Goal: Use online tool/utility: Utilize a website feature to perform a specific function

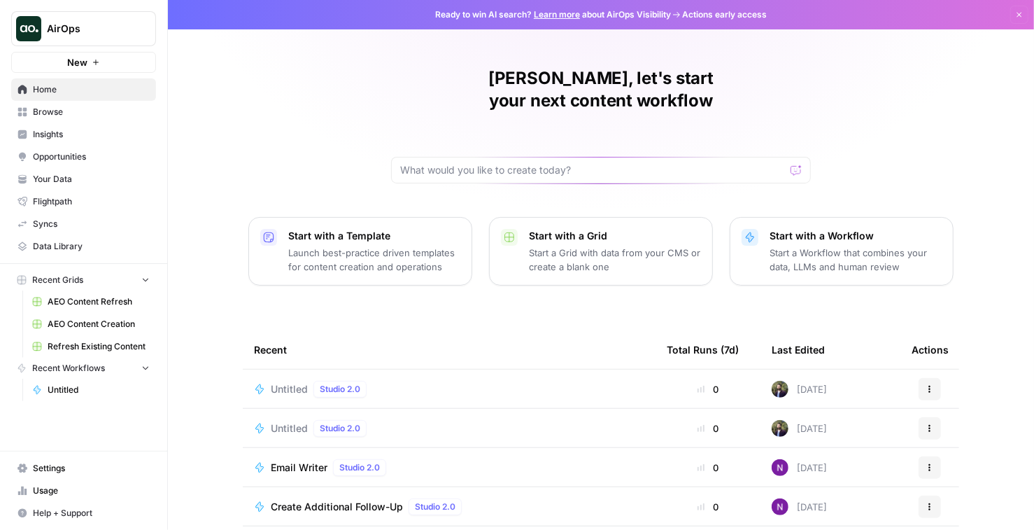
click at [90, 28] on span "AirOps" at bounding box center [89, 29] width 85 height 14
click at [353, 118] on div "[PERSON_NAME], let's start your next content workflow Start with a Template Lau…" at bounding box center [601, 333] width 866 height 666
click at [99, 395] on span "Untitled" at bounding box center [99, 389] width 102 height 13
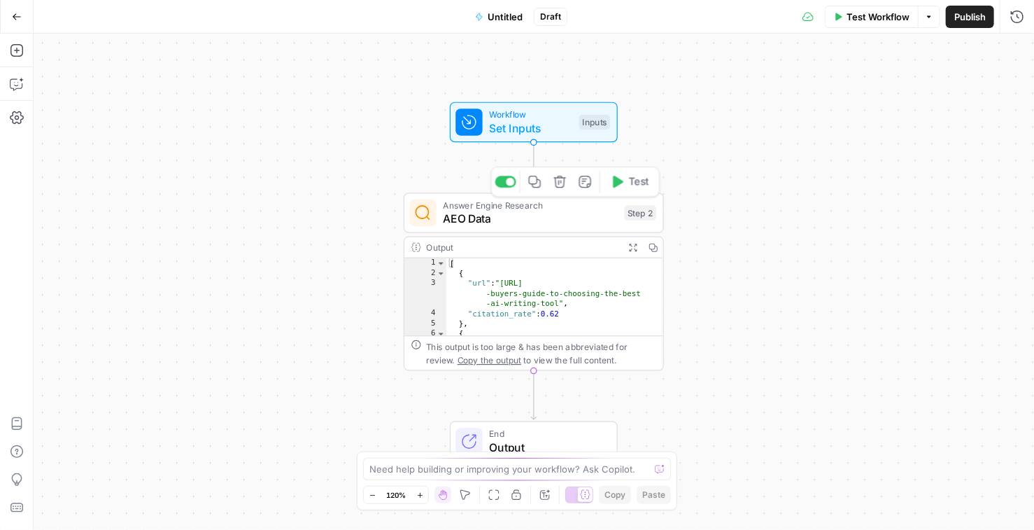
click at [486, 218] on span "AEO Data" at bounding box center [530, 219] width 175 height 17
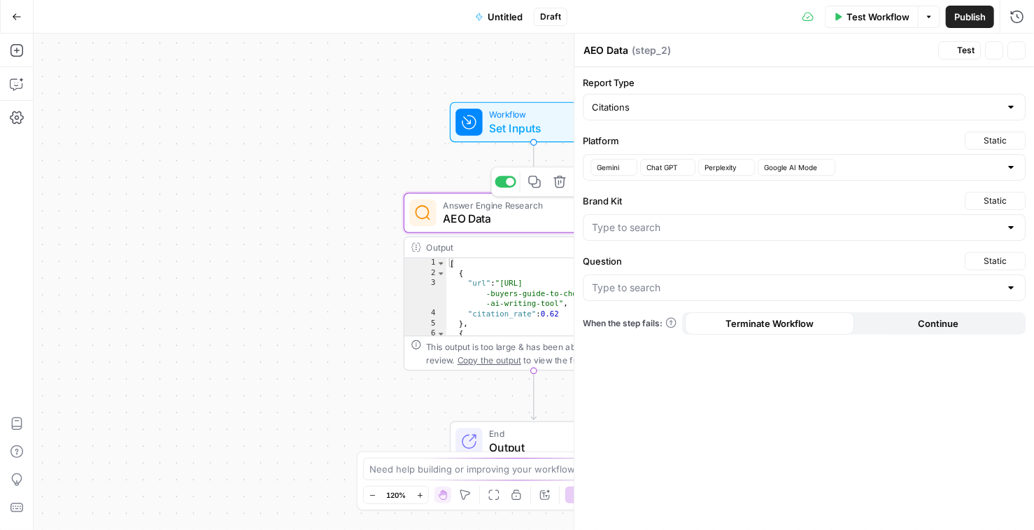
type input "What features should I look for in an AI content writing tool?"
type input "AirOps"
click at [1017, 228] on div "AirOps" at bounding box center [804, 227] width 443 height 27
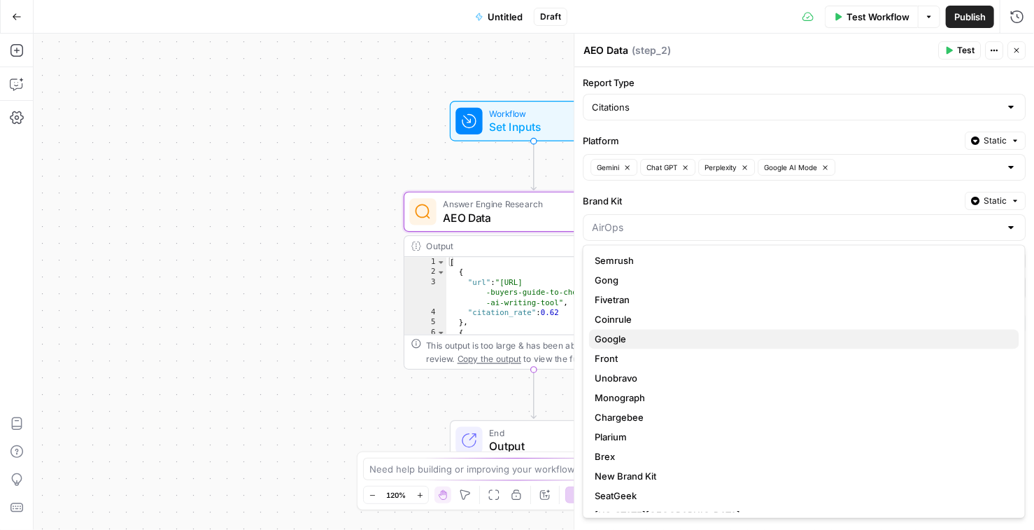
click at [870, 330] on button "Google" at bounding box center [804, 340] width 430 height 20
type input "Google"
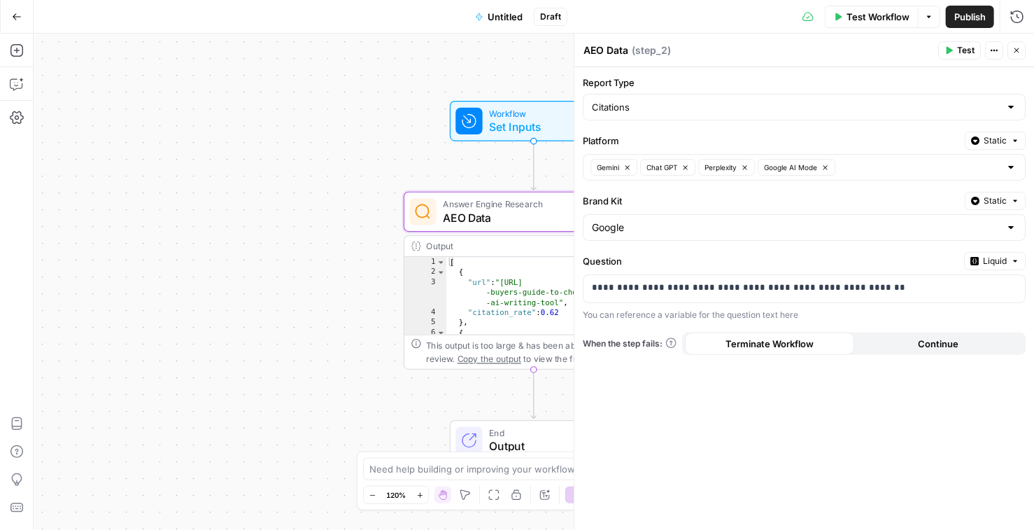
click at [989, 197] on span "Static" at bounding box center [995, 201] width 23 height 13
click at [907, 186] on div "**********" at bounding box center [804, 298] width 460 height 463
click at [970, 190] on div "**********" at bounding box center [804, 298] width 460 height 463
click at [1015, 226] on div at bounding box center [1011, 227] width 11 height 14
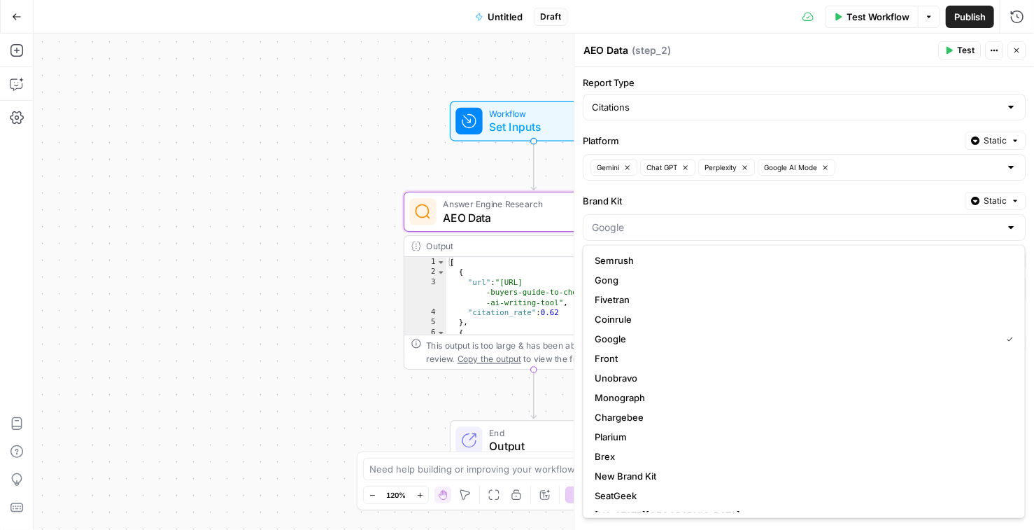
type input "Google"
click at [924, 189] on div "**********" at bounding box center [804, 298] width 460 height 463
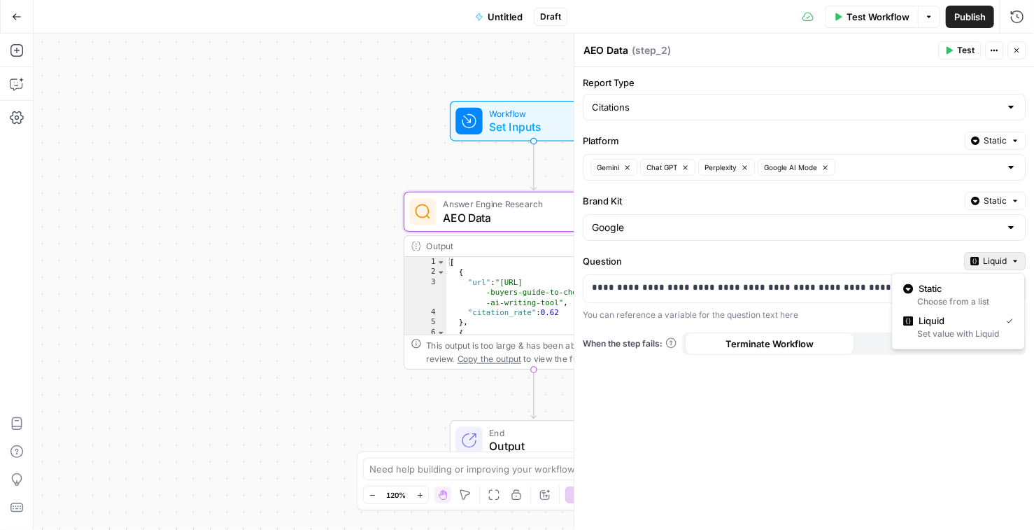
click at [1002, 265] on span "Liquid" at bounding box center [995, 261] width 24 height 13
click at [987, 290] on span "Static" at bounding box center [963, 289] width 89 height 14
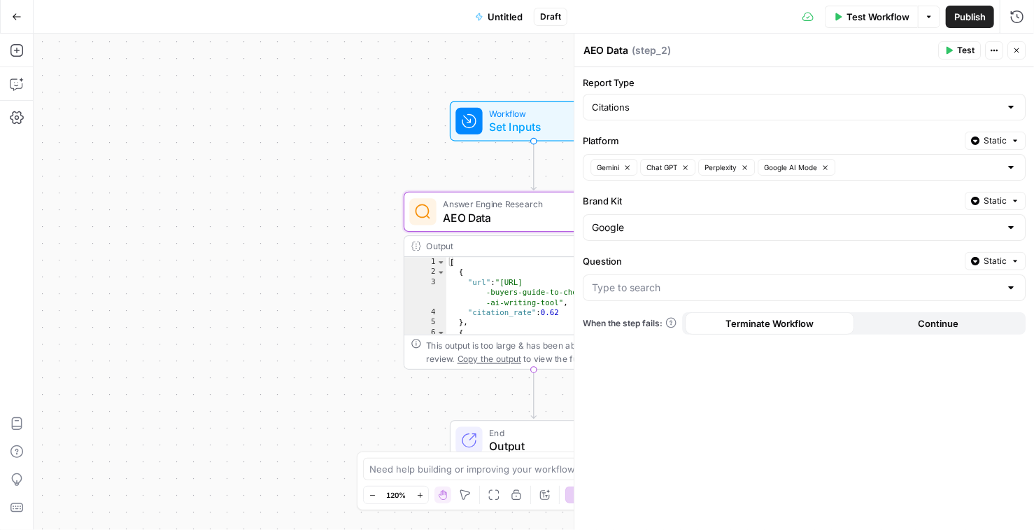
click at [1003, 290] on div at bounding box center [804, 287] width 443 height 27
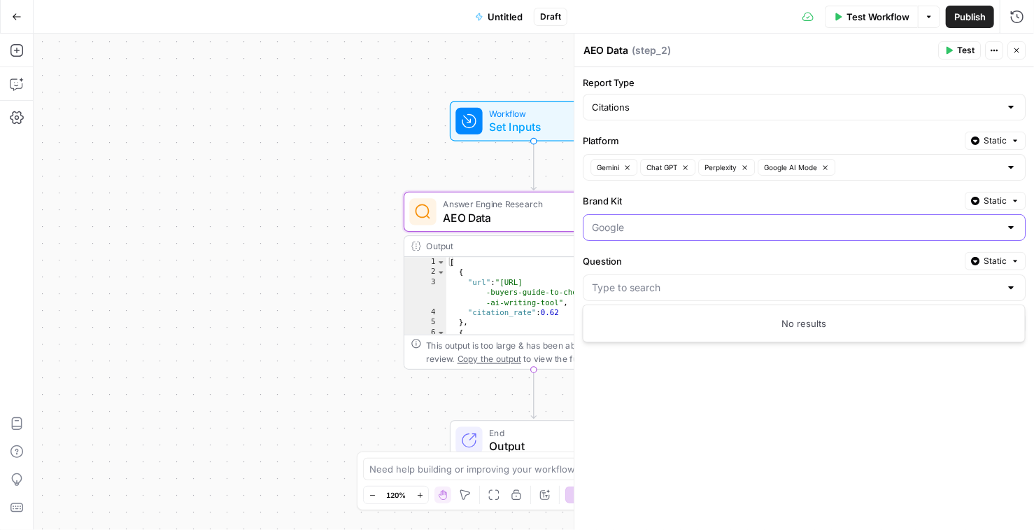
click at [1000, 230] on input "Brand Kit" at bounding box center [796, 227] width 408 height 14
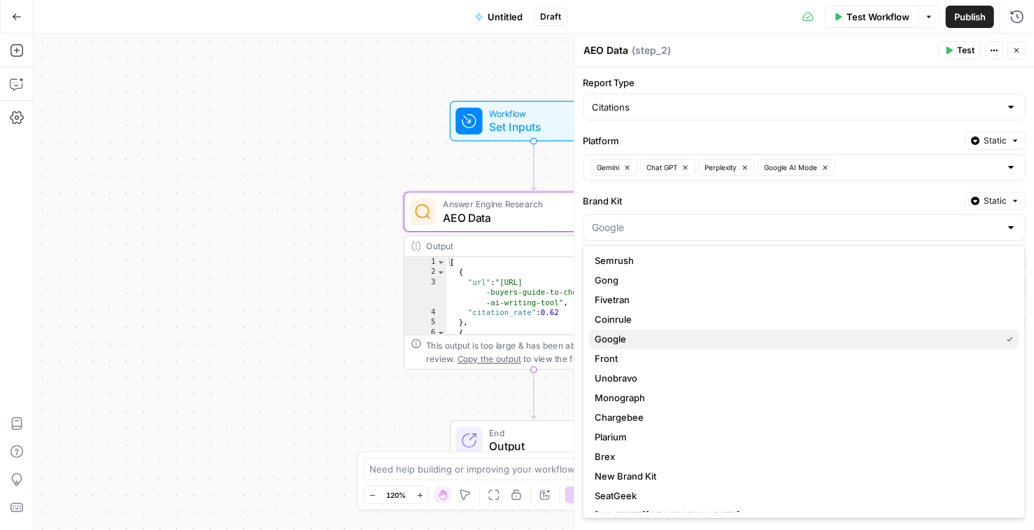
click at [905, 339] on span "Google" at bounding box center [795, 339] width 401 height 14
type input "Google"
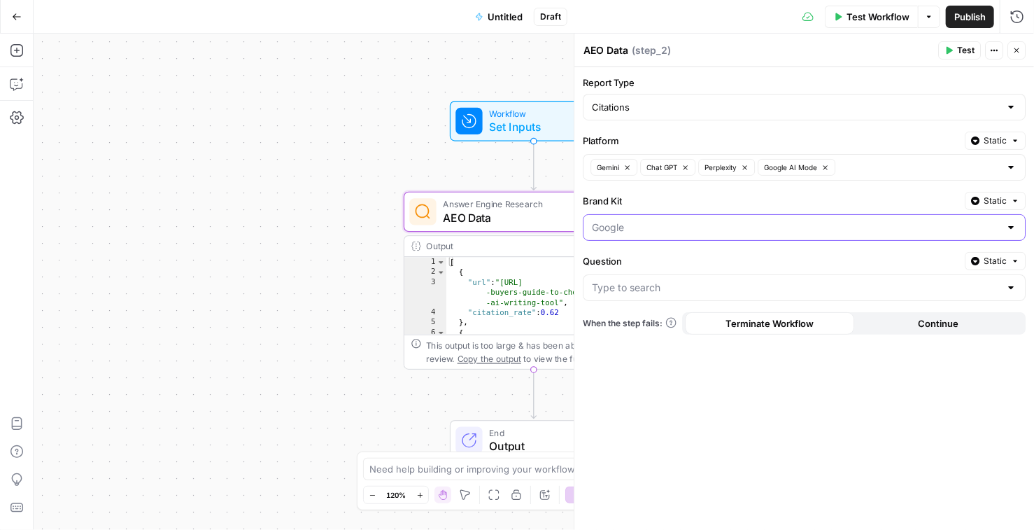
click at [986, 220] on input "Brand Kit" at bounding box center [796, 227] width 408 height 14
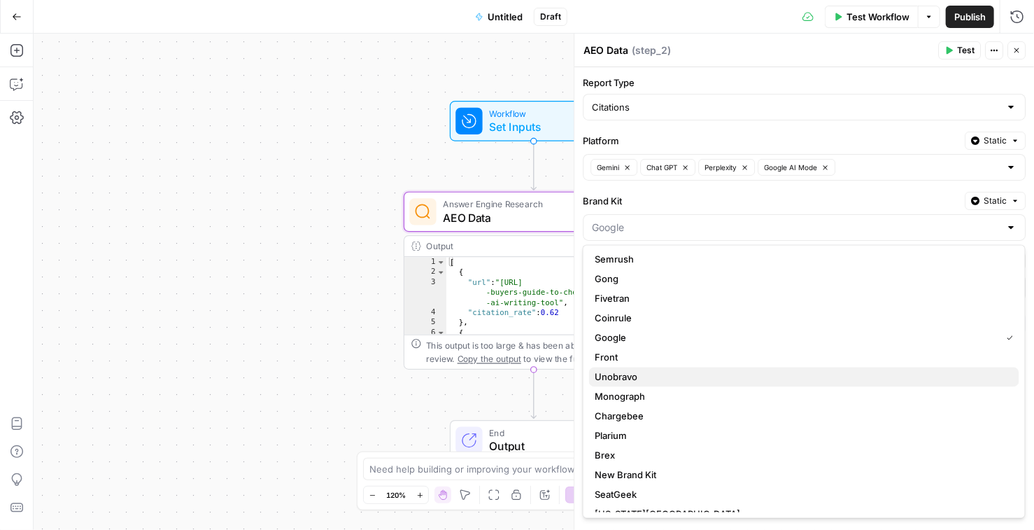
scroll to position [2, 0]
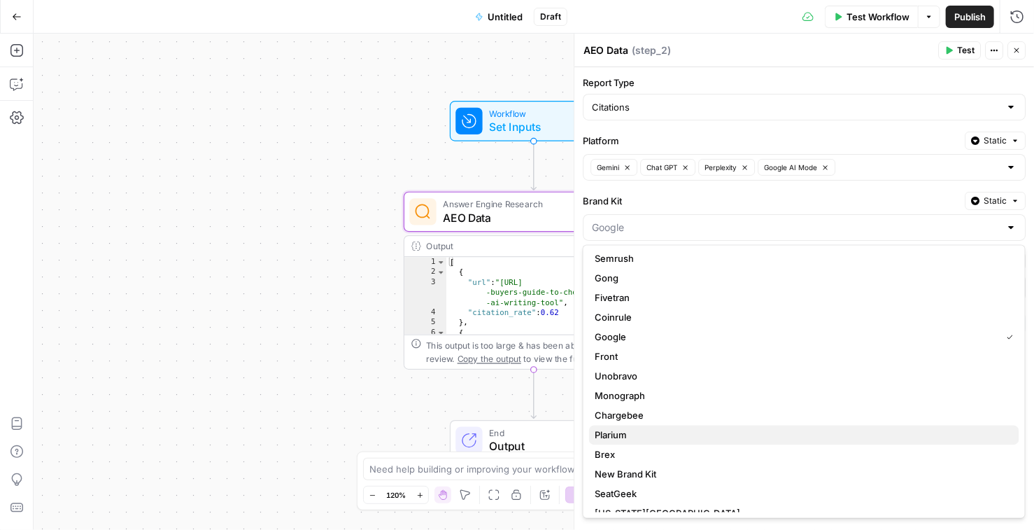
click at [801, 429] on span "Plarium" at bounding box center [802, 435] width 414 height 14
type input "Plarium"
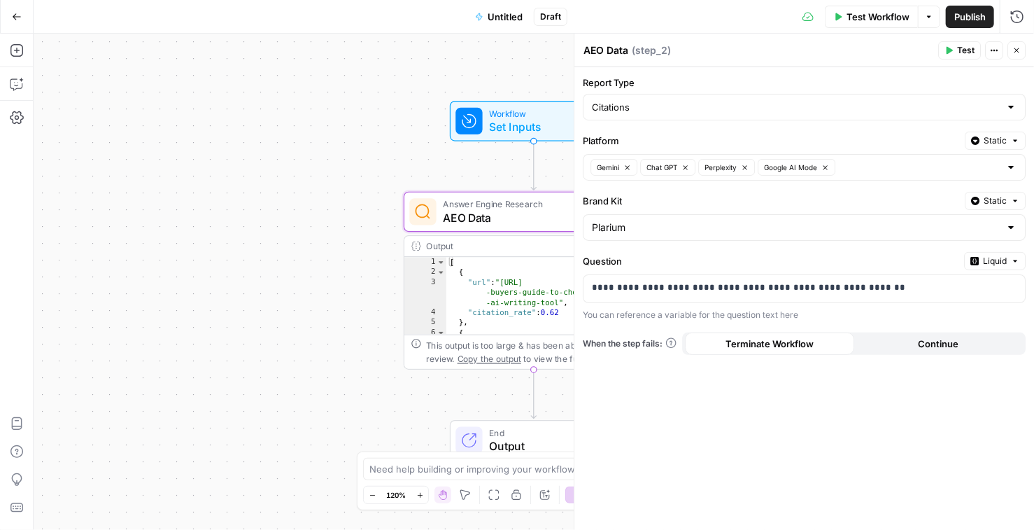
click at [982, 254] on button "Liquid" at bounding box center [995, 261] width 62 height 18
click at [943, 287] on span "Static" at bounding box center [963, 289] width 89 height 14
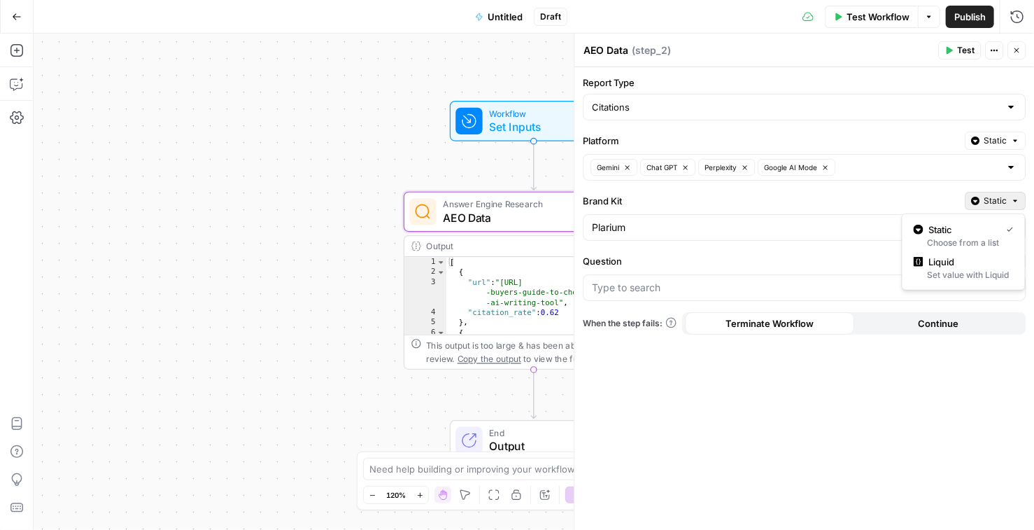
click at [989, 200] on span "Static" at bounding box center [995, 201] width 23 height 13
click at [781, 265] on label "Question" at bounding box center [771, 261] width 376 height 14
click at [781, 281] on input "Question" at bounding box center [796, 288] width 408 height 14
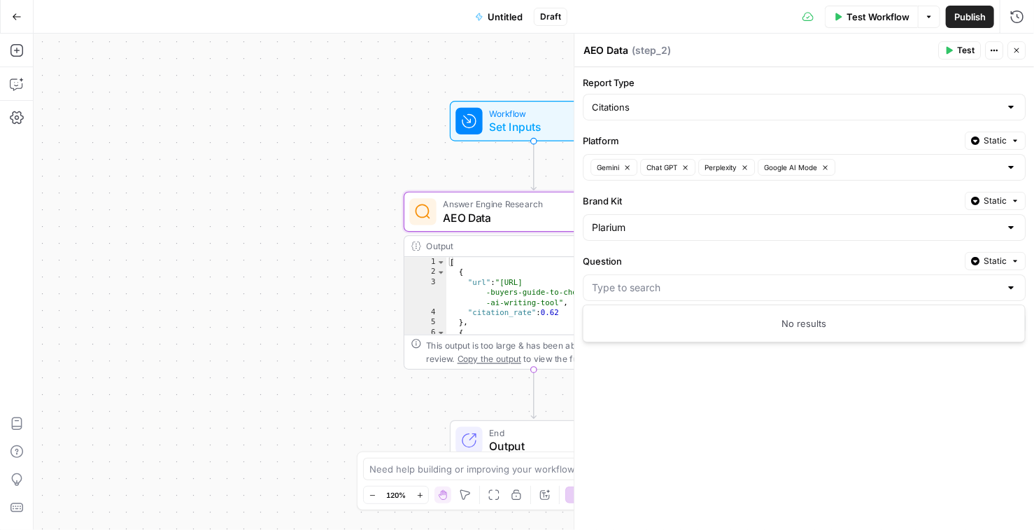
click at [772, 248] on div "Report Type Citations Platform Static Gemini Chat GPT Perplexity Google AI Mode…" at bounding box center [804, 298] width 460 height 463
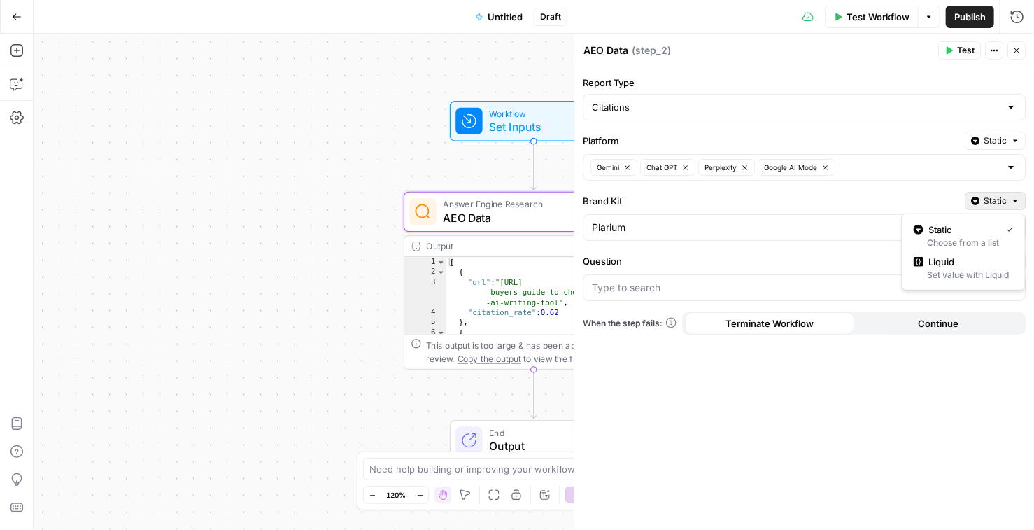
click at [994, 199] on span "Static" at bounding box center [995, 201] width 23 height 13
click at [847, 263] on label "Question" at bounding box center [771, 261] width 376 height 14
click at [847, 281] on input "Question" at bounding box center [796, 288] width 408 height 14
click at [1001, 196] on span "Static" at bounding box center [995, 201] width 23 height 13
click at [842, 254] on label "Question" at bounding box center [771, 261] width 376 height 14
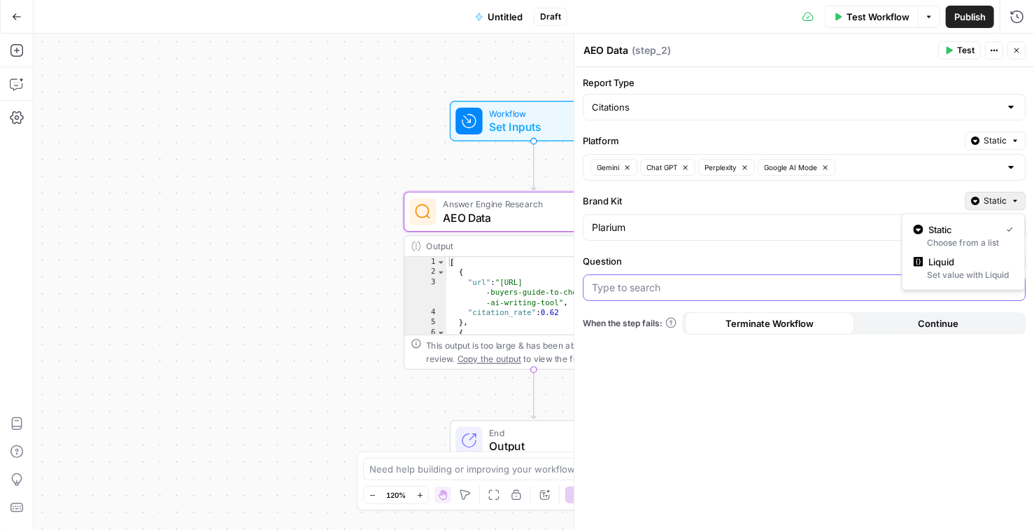
click at [842, 281] on input "Question" at bounding box center [796, 288] width 408 height 14
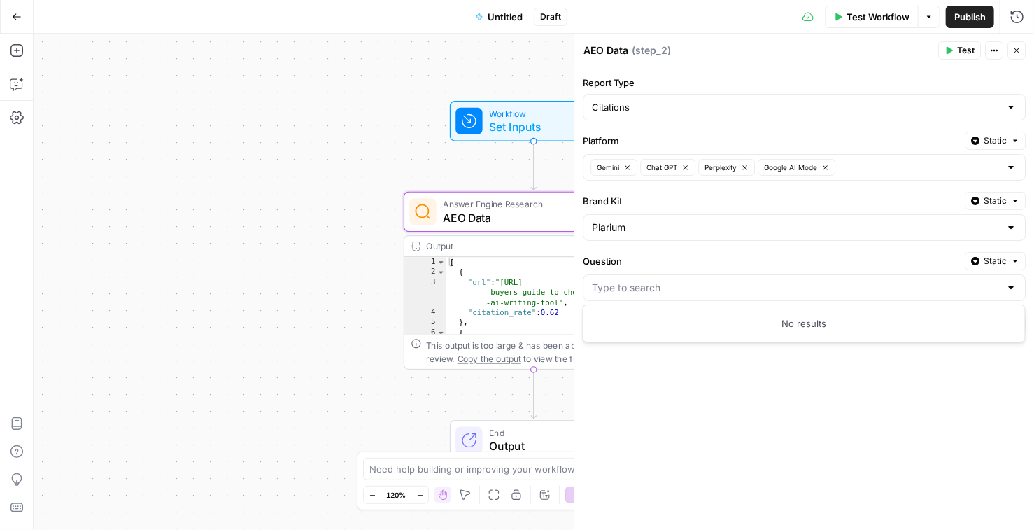
click at [975, 199] on icon "button" at bounding box center [975, 201] width 8 height 8
drag, startPoint x: 831, startPoint y: 251, endPoint x: 843, endPoint y: 248, distance: 13.1
click at [831, 252] on div "Question Static" at bounding box center [804, 261] width 443 height 18
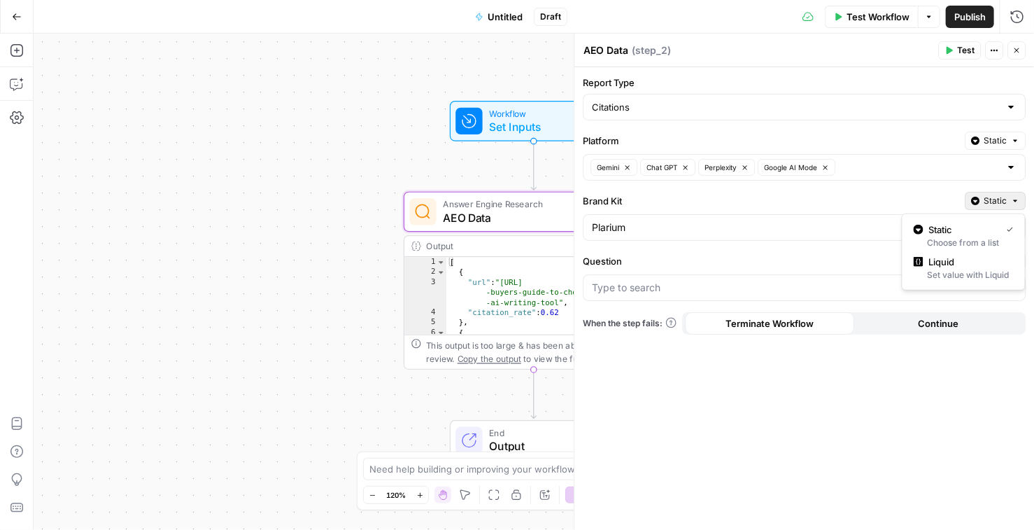
click at [992, 198] on span "Static" at bounding box center [995, 201] width 23 height 13
click at [854, 274] on div at bounding box center [804, 287] width 443 height 27
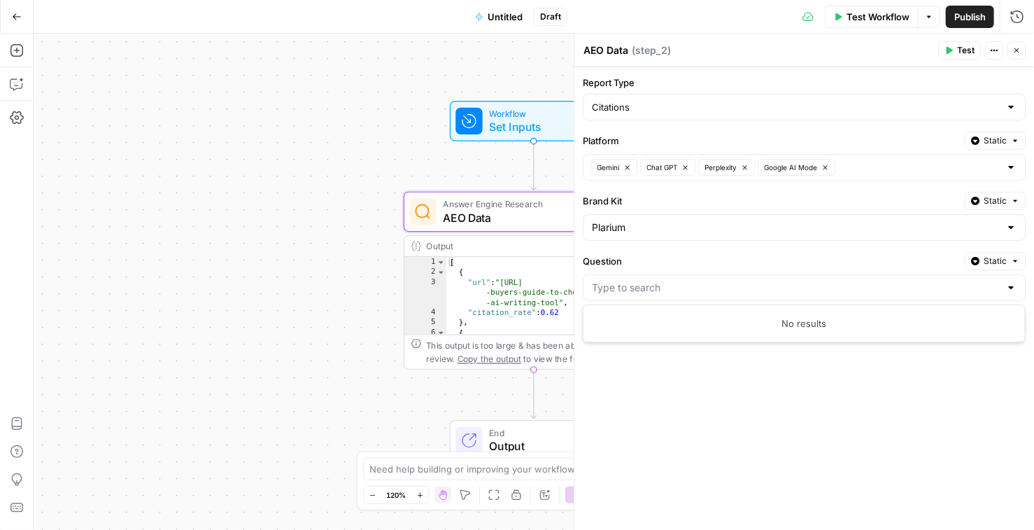
click at [863, 258] on label "Question" at bounding box center [771, 261] width 376 height 14
click at [863, 281] on input "Question" at bounding box center [796, 288] width 408 height 14
